Goal: Task Accomplishment & Management: Use online tool/utility

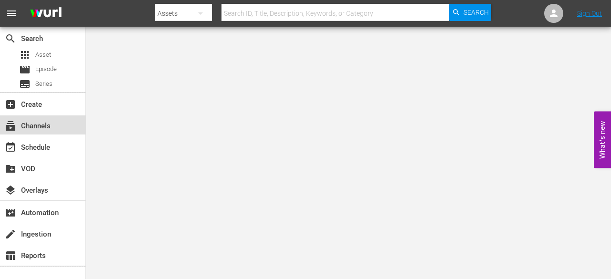
click at [41, 129] on div "subscriptions Channels" at bounding box center [26, 124] width 53 height 9
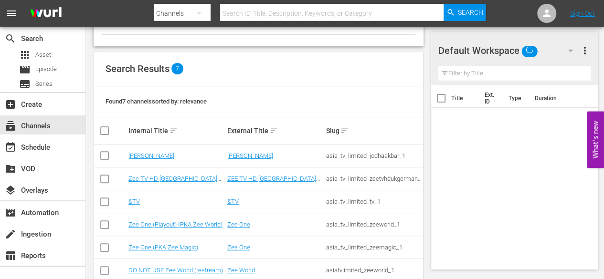
scroll to position [96, 0]
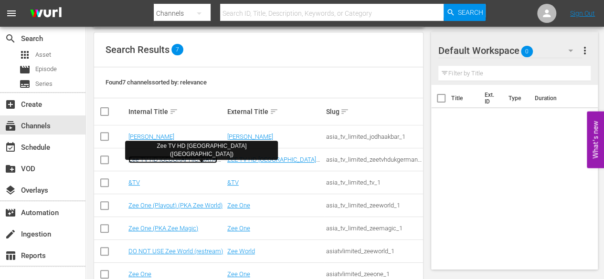
click at [149, 161] on link "Zee TV HD UK (Germany)" at bounding box center [172, 163] width 89 height 14
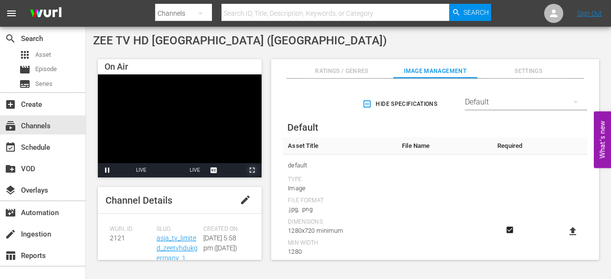
click at [252, 170] on span "Video Player" at bounding box center [252, 170] width 0 height 0
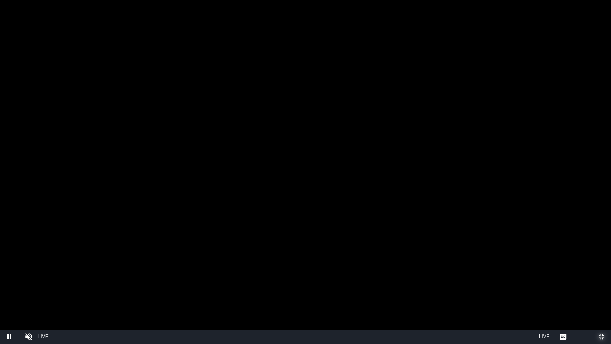
click at [602, 279] on span "Video Player" at bounding box center [602, 337] width 0 height 0
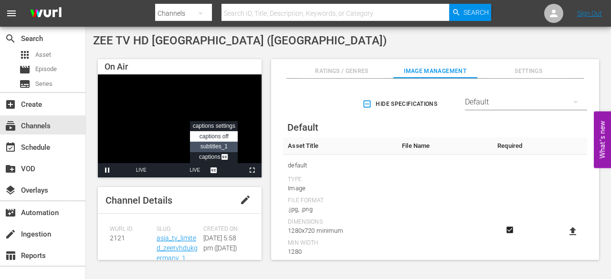
click at [207, 144] on span "subtitles_1" at bounding box center [214, 146] width 27 height 7
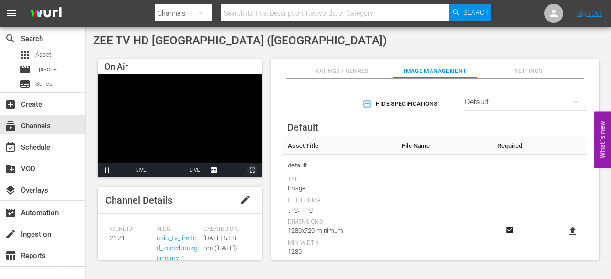
click at [252, 170] on span "Video Player" at bounding box center [252, 170] width 0 height 0
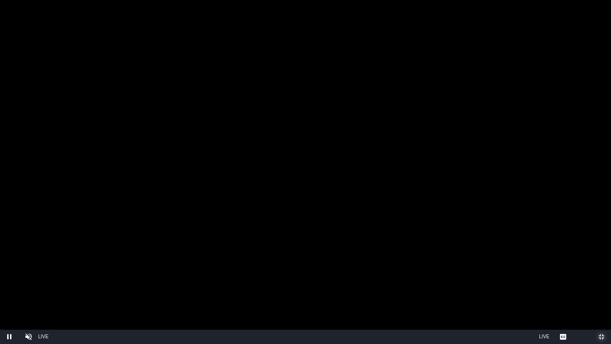
click at [602, 279] on span "Video Player" at bounding box center [602, 337] width 0 height 0
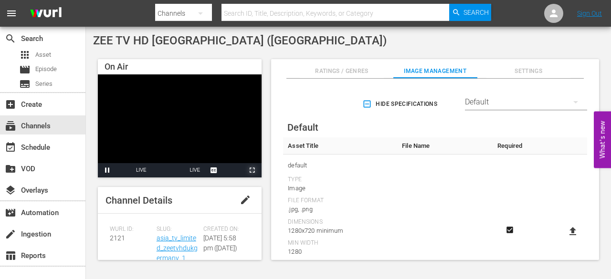
click at [252, 170] on span "Video Player" at bounding box center [252, 170] width 0 height 0
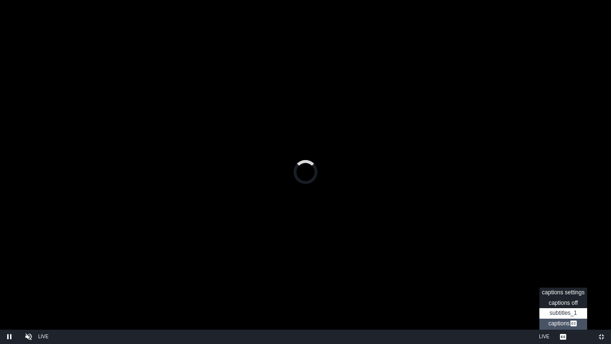
click at [559, 279] on span "Captions Captions" at bounding box center [564, 323] width 30 height 7
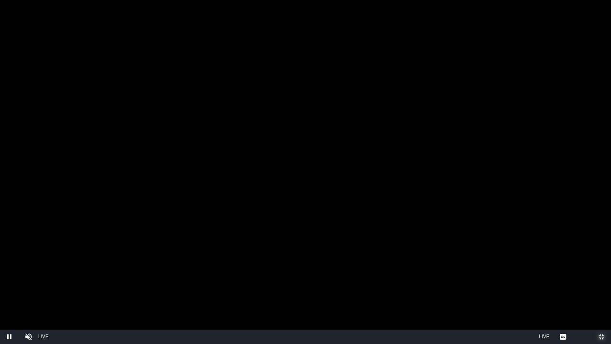
click at [602, 279] on span "Video Player" at bounding box center [602, 337] width 0 height 0
